Goal: Task Accomplishment & Management: Complete application form

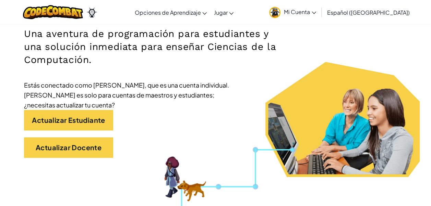
scroll to position [98, 0]
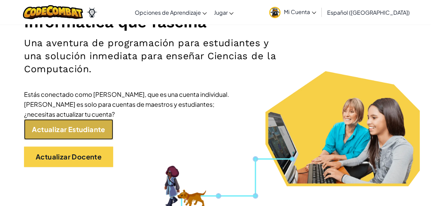
click at [56, 126] on link "Actualizar Estudiante" at bounding box center [68, 129] width 89 height 21
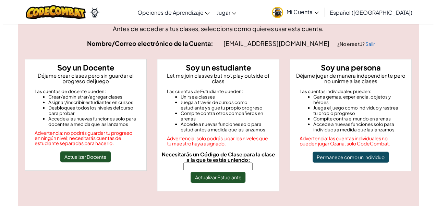
scroll to position [27, 0]
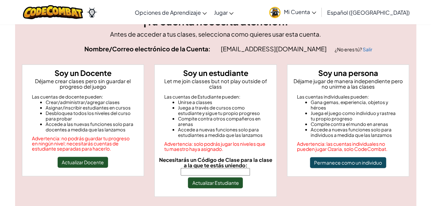
click at [228, 168] on input "Necesitarás un Código de Clase para la clase a la que te estás uniendo:" at bounding box center [215, 172] width 69 height 8
type input "SwordForkThink"
click at [214, 180] on button "Actualizar Estudiante" at bounding box center [215, 183] width 55 height 11
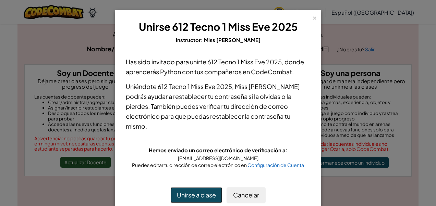
click at [214, 187] on button "Unirse a clase" at bounding box center [196, 195] width 52 height 16
